Goal: Register for event/course

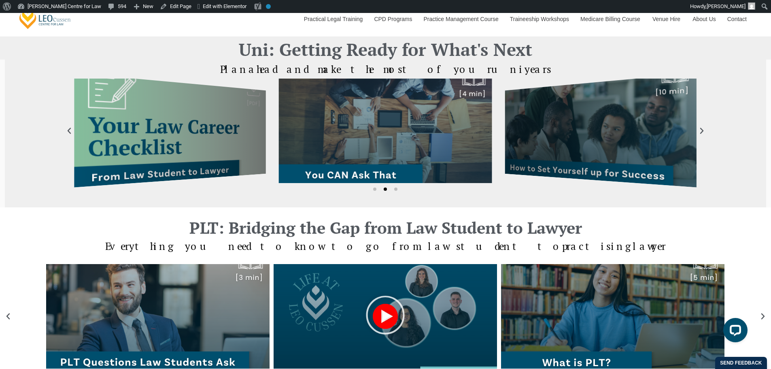
scroll to position [270, 0]
